Goal: Check status: Check status

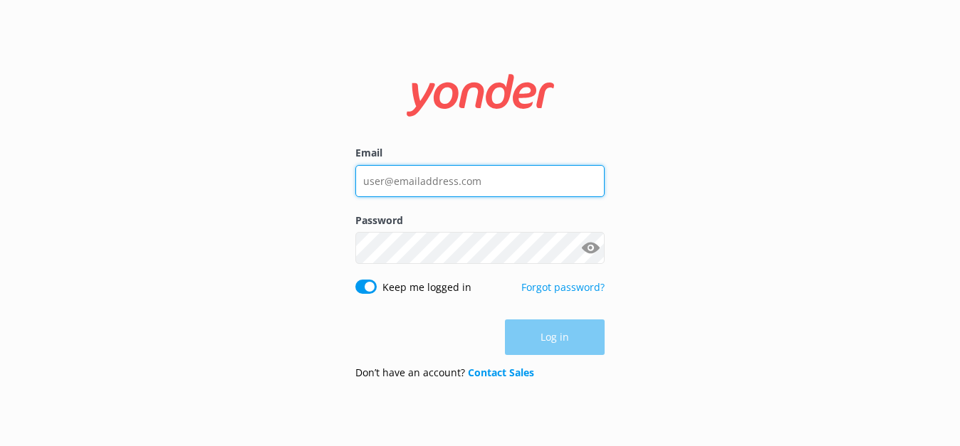
type input "[EMAIL_ADDRESS][DOMAIN_NAME]"
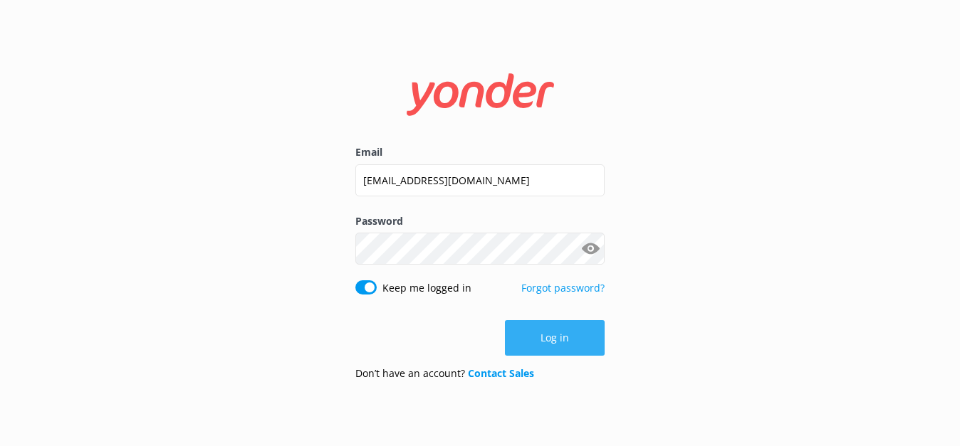
click at [553, 350] on button "Log in" at bounding box center [555, 338] width 100 height 36
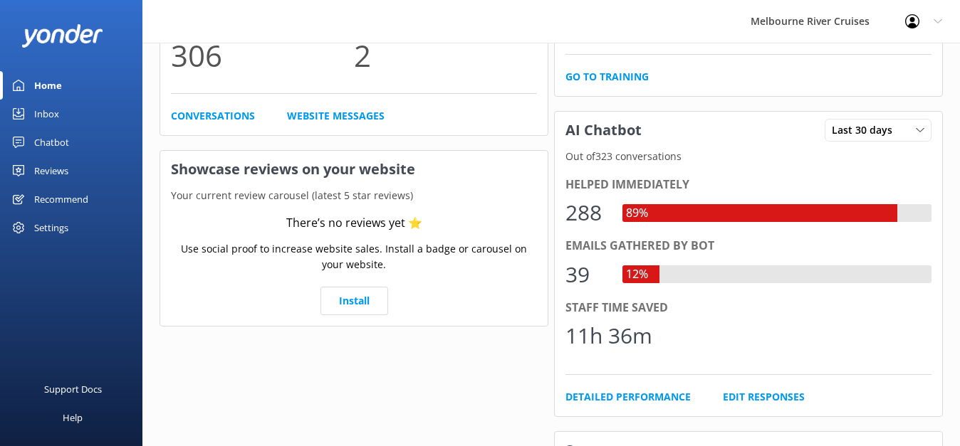
scroll to position [164, 0]
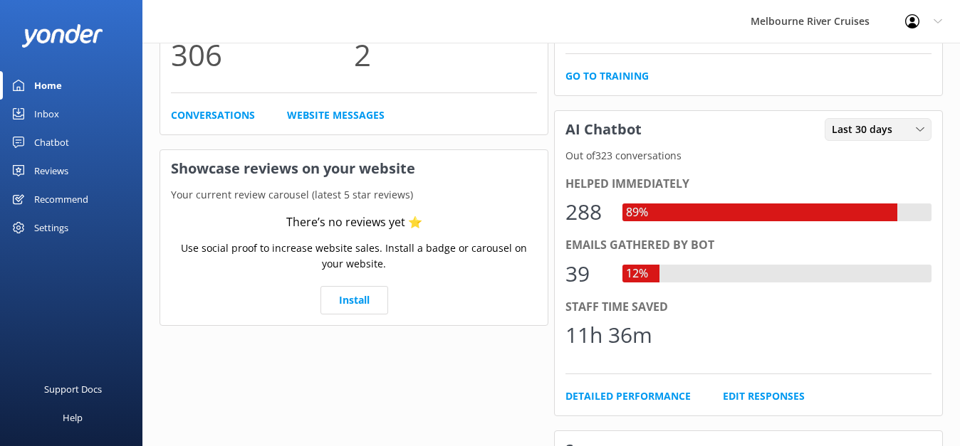
click at [884, 134] on span "Last 30 days" at bounding box center [866, 130] width 69 height 16
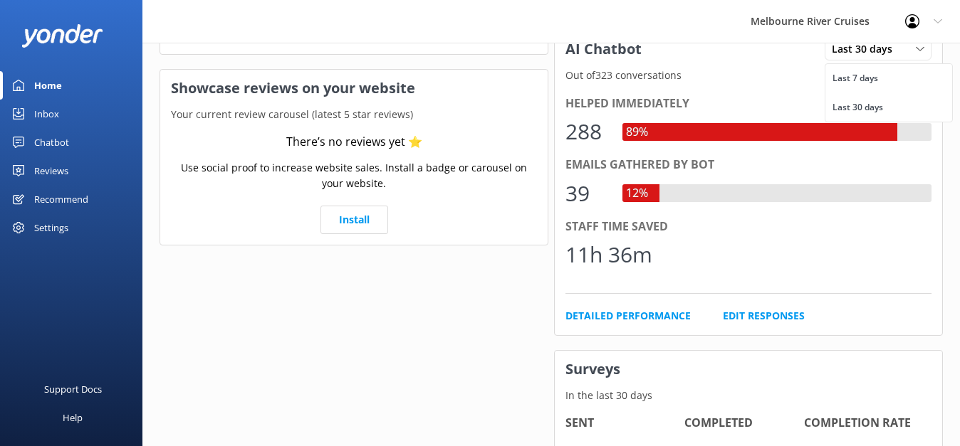
scroll to position [310, 0]
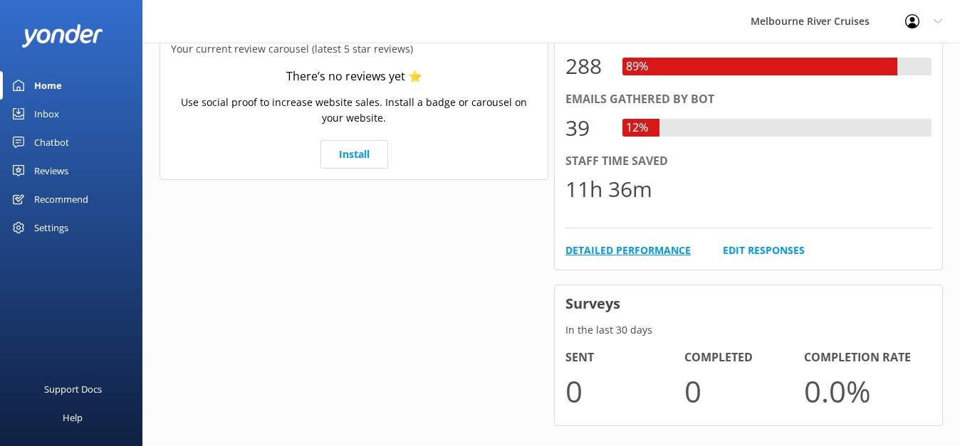
click at [625, 253] on link "Detailed Performance" at bounding box center [627, 251] width 125 height 16
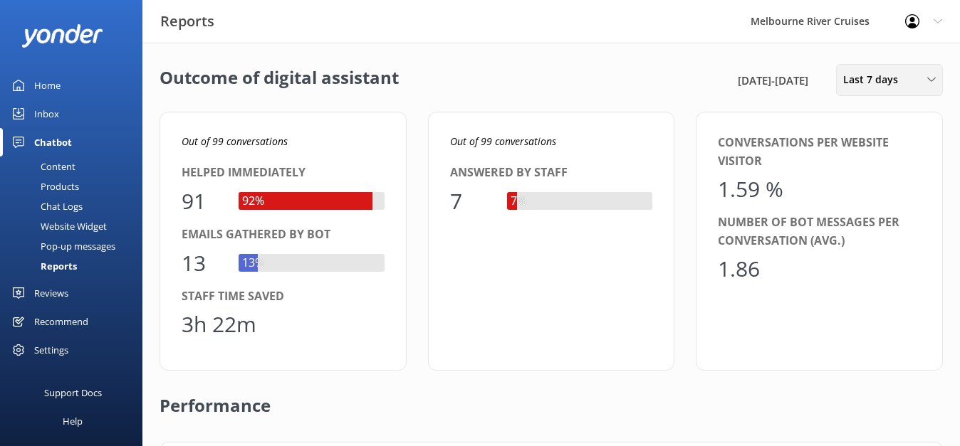
click at [899, 84] on span "Last 7 days" at bounding box center [874, 80] width 63 height 16
click at [867, 147] on div "Last 30 days" at bounding box center [869, 142] width 51 height 14
click at [860, 76] on span "Last 30 days" at bounding box center [877, 80] width 69 height 16
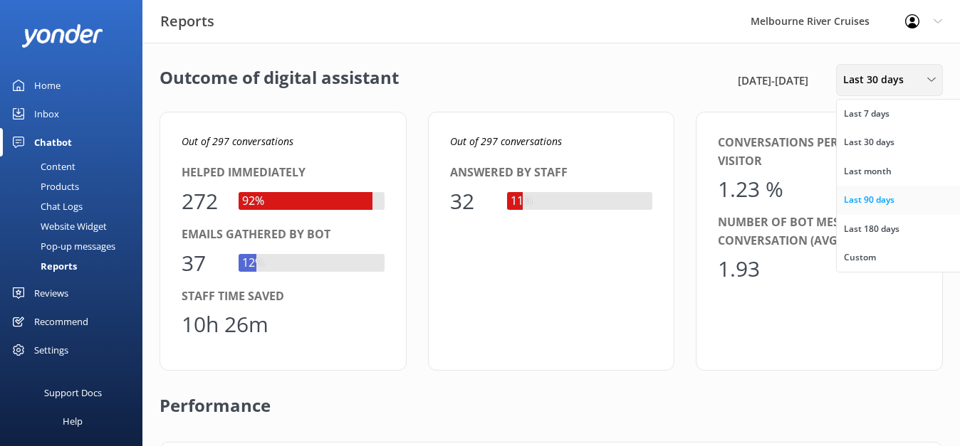
click at [852, 199] on div "Last 90 days" at bounding box center [869, 200] width 51 height 14
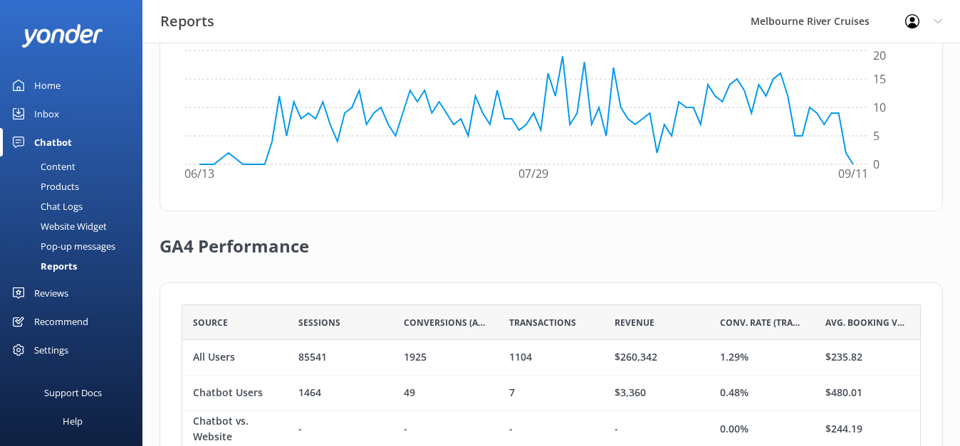
scroll to position [546, 0]
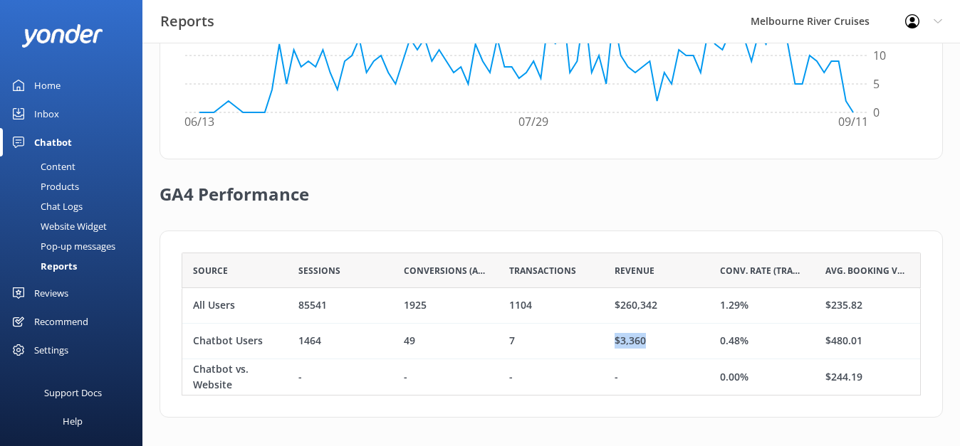
drag, startPoint x: 616, startPoint y: 345, endPoint x: 667, endPoint y: 344, distance: 50.6
click at [667, 344] on div "$3,360" at bounding box center [656, 342] width 105 height 36
